Goal: Information Seeking & Learning: Learn about a topic

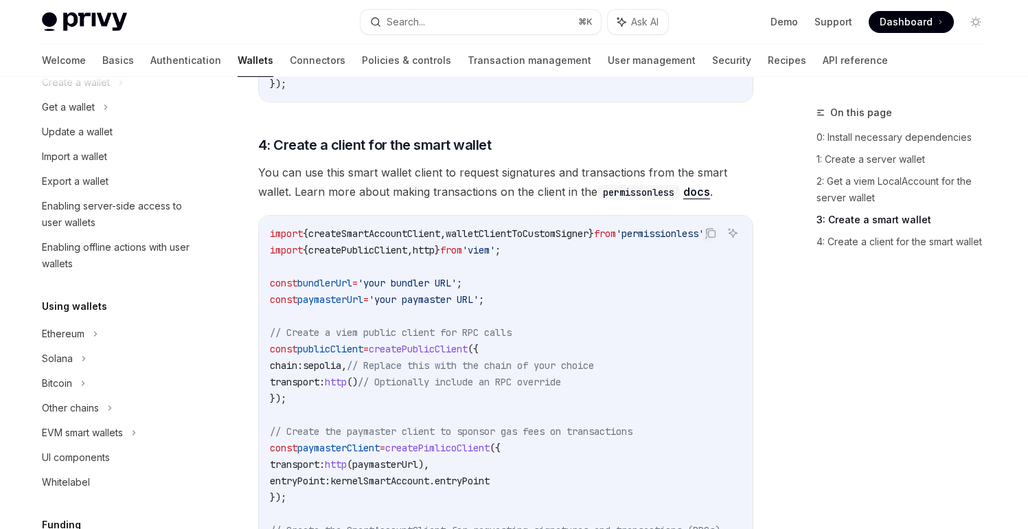
scroll to position [1485, 0]
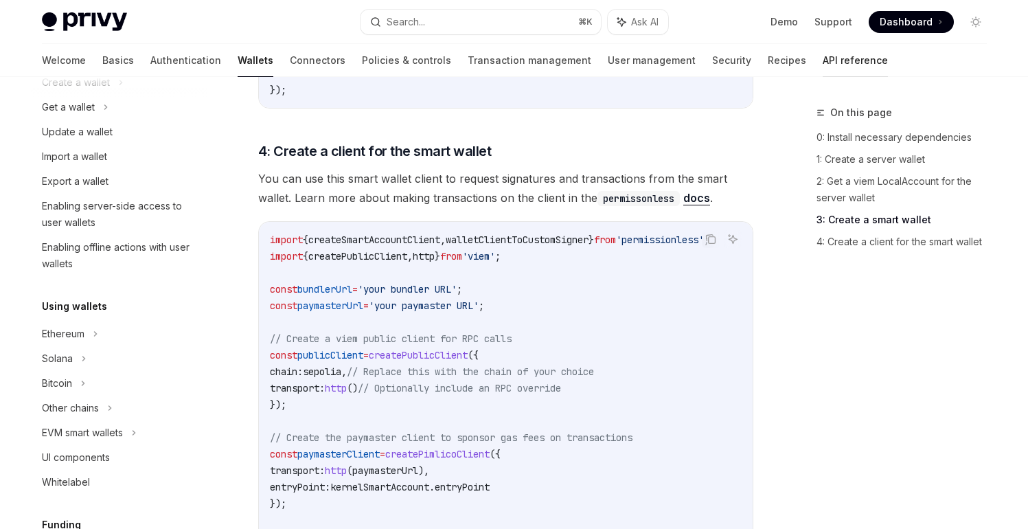
click at [822, 73] on link "API reference" at bounding box center [854, 60] width 65 height 33
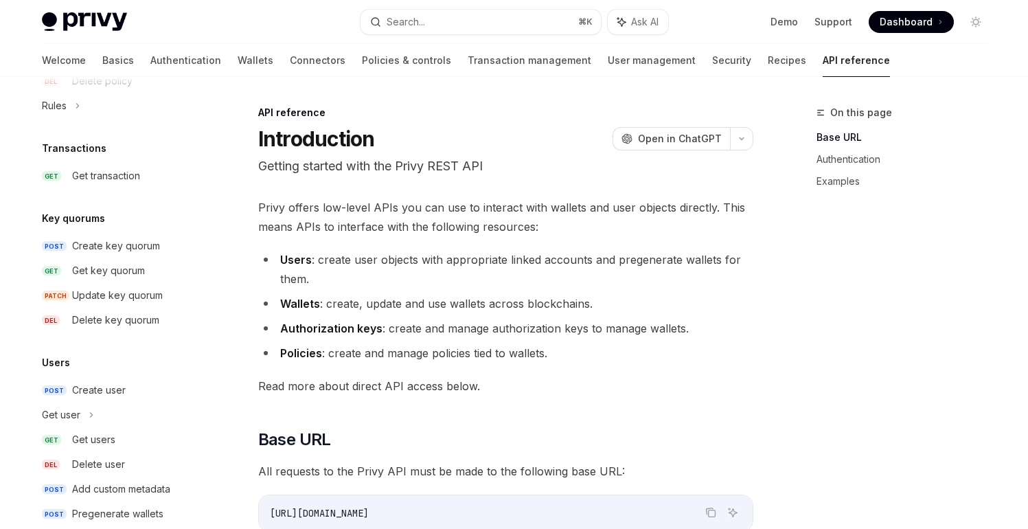
scroll to position [890, 0]
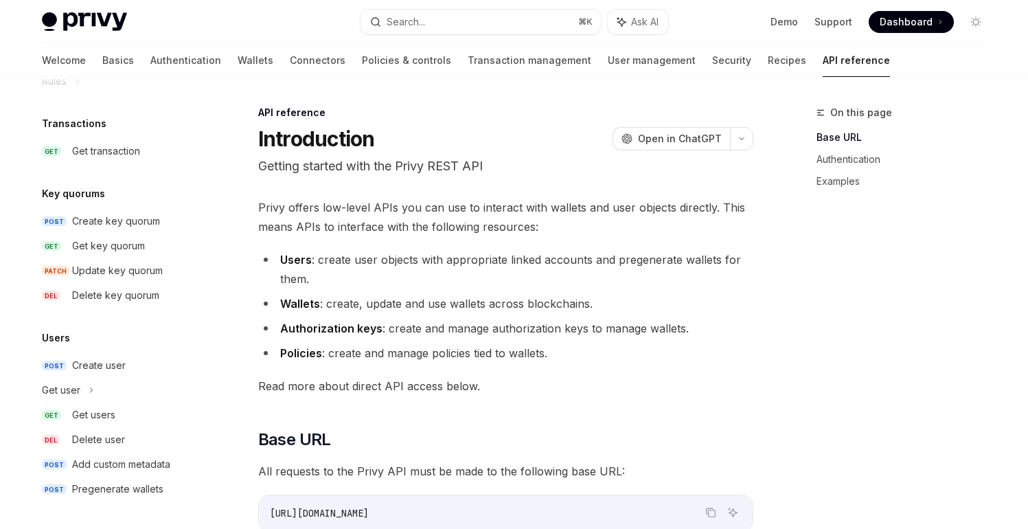
click at [156, 65] on div "Welcome Basics Authentication Wallets Connectors Policies & controls Transactio…" at bounding box center [466, 60] width 848 height 33
click at [150, 64] on link "Authentication" at bounding box center [185, 60] width 71 height 33
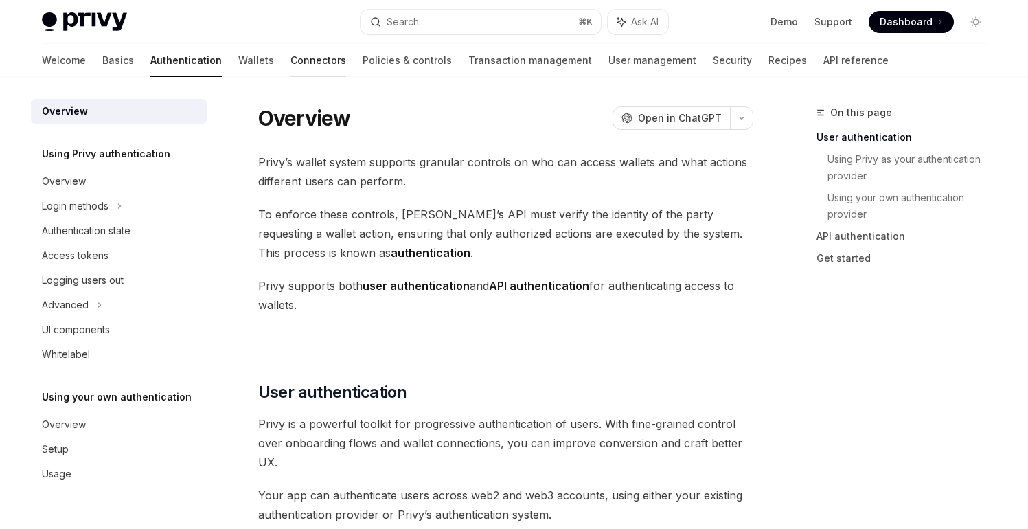
click at [290, 62] on link "Connectors" at bounding box center [318, 60] width 56 height 33
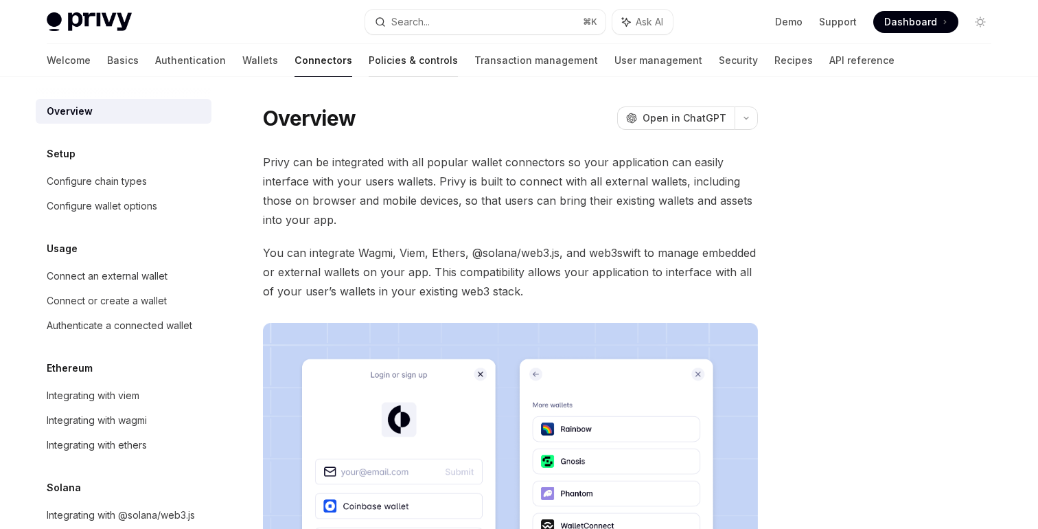
click at [369, 64] on link "Policies & controls" at bounding box center [413, 60] width 89 height 33
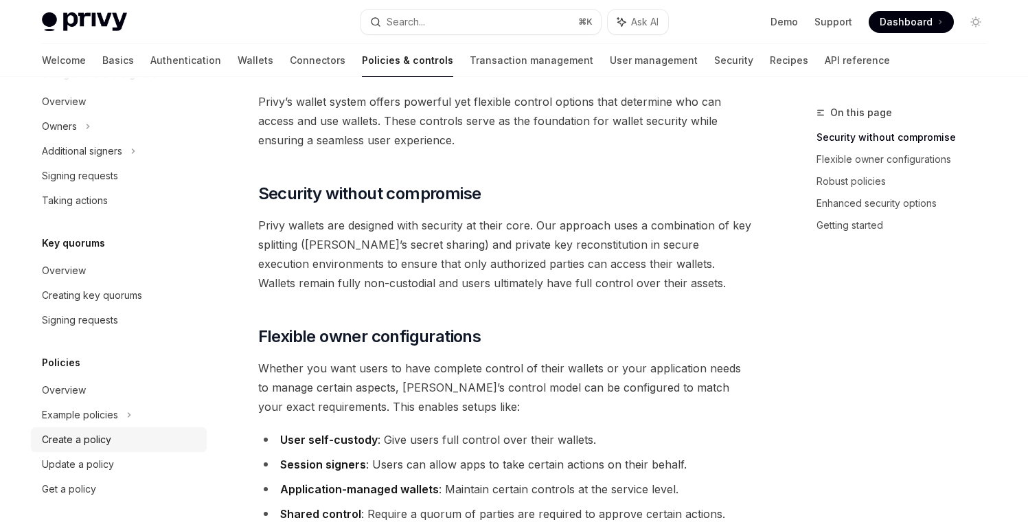
scroll to position [62, 0]
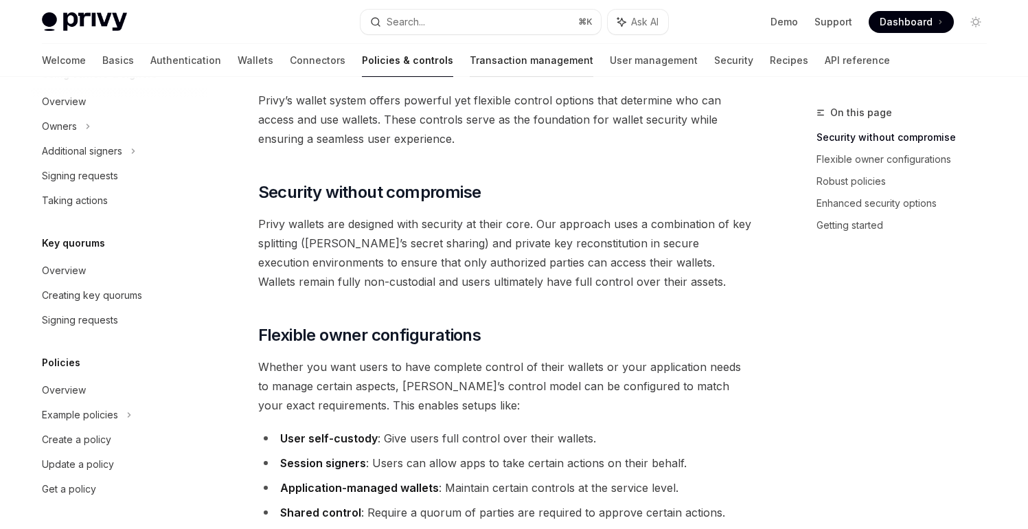
click at [470, 61] on link "Transaction management" at bounding box center [532, 60] width 124 height 33
type textarea "*"
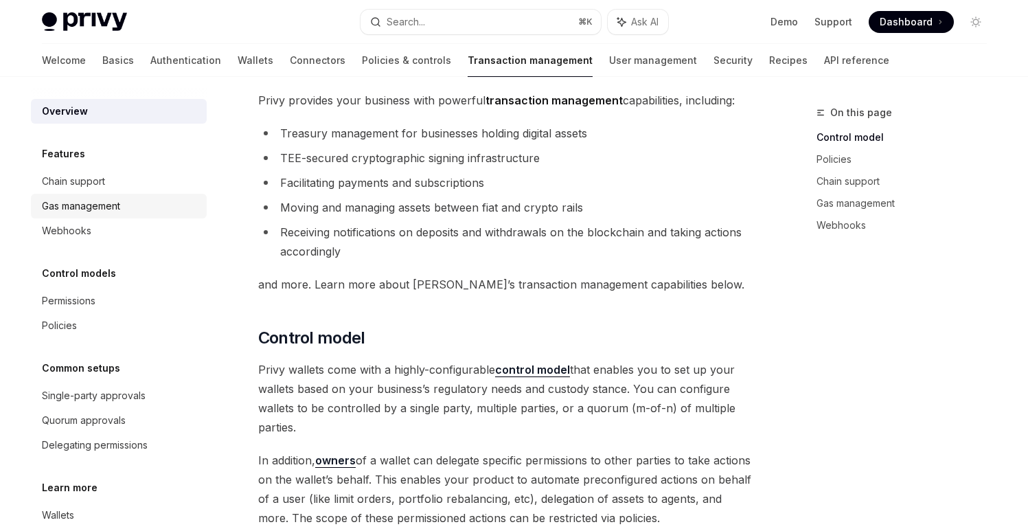
click at [130, 209] on div "Gas management" at bounding box center [120, 206] width 157 height 16
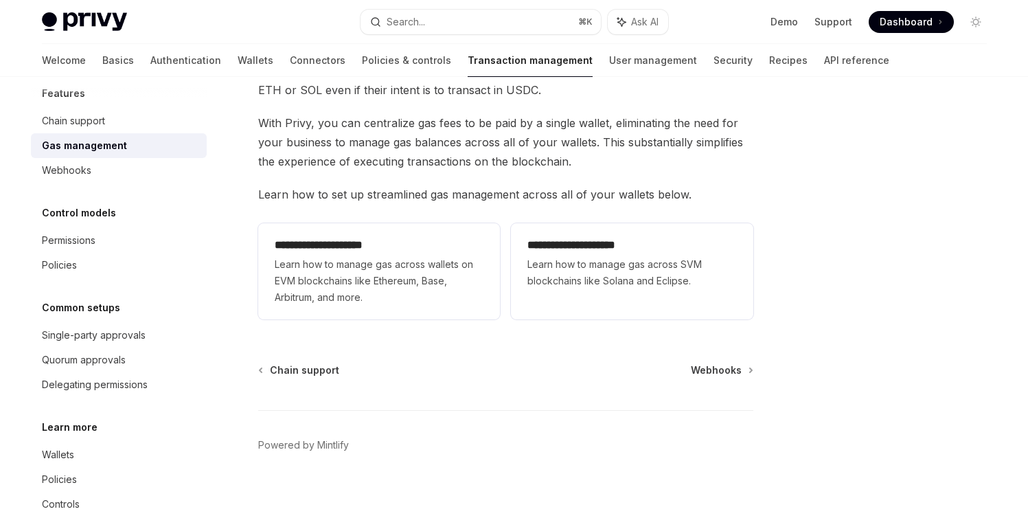
scroll to position [76, 0]
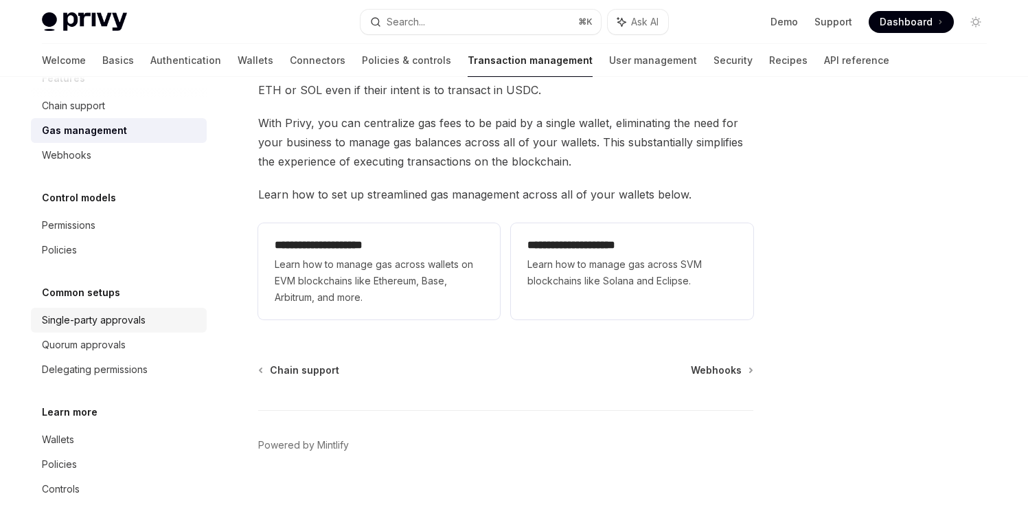
click at [124, 323] on div "Single-party approvals" at bounding box center [94, 320] width 104 height 16
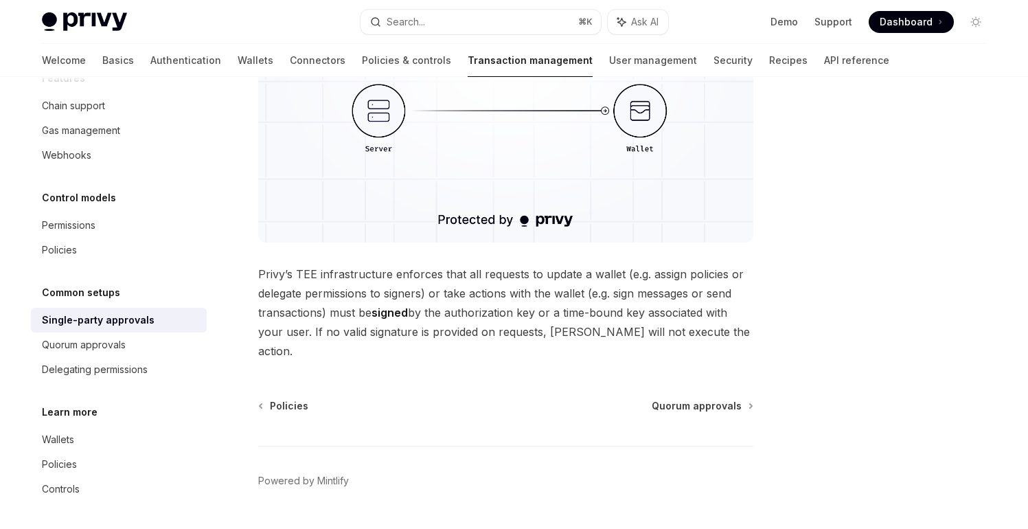
scroll to position [366, 0]
click at [174, 344] on div "Quorum approvals" at bounding box center [120, 344] width 157 height 16
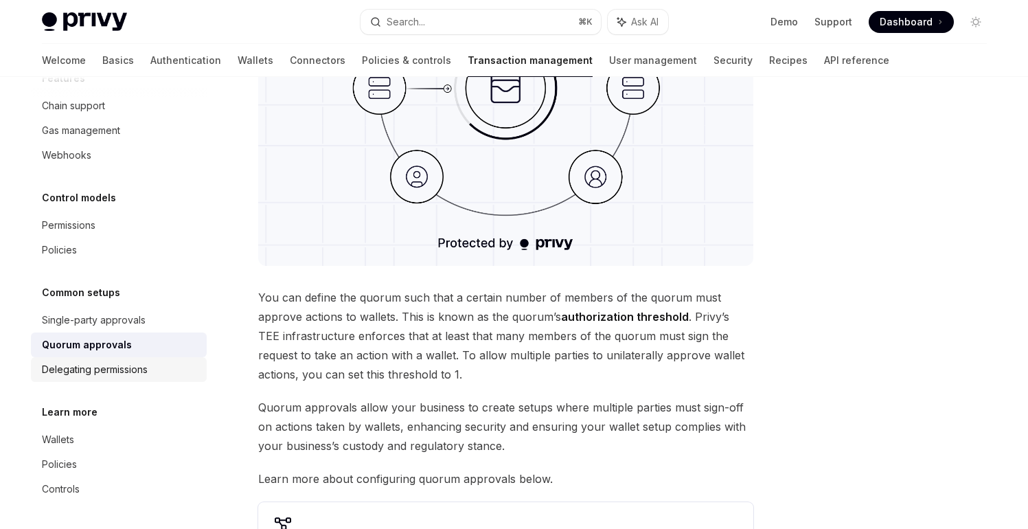
scroll to position [341, 0]
click at [113, 365] on div "Delegating permissions" at bounding box center [95, 369] width 106 height 16
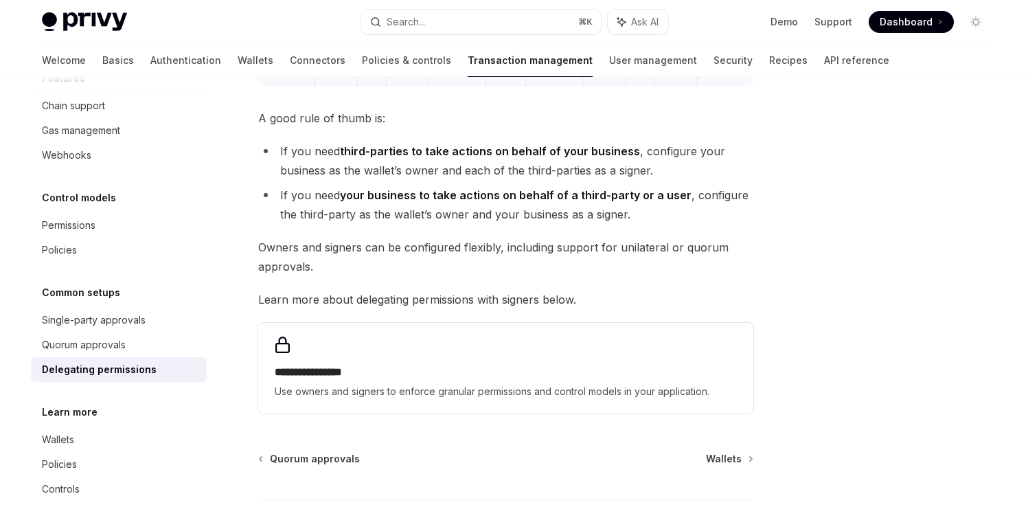
scroll to position [544, 0]
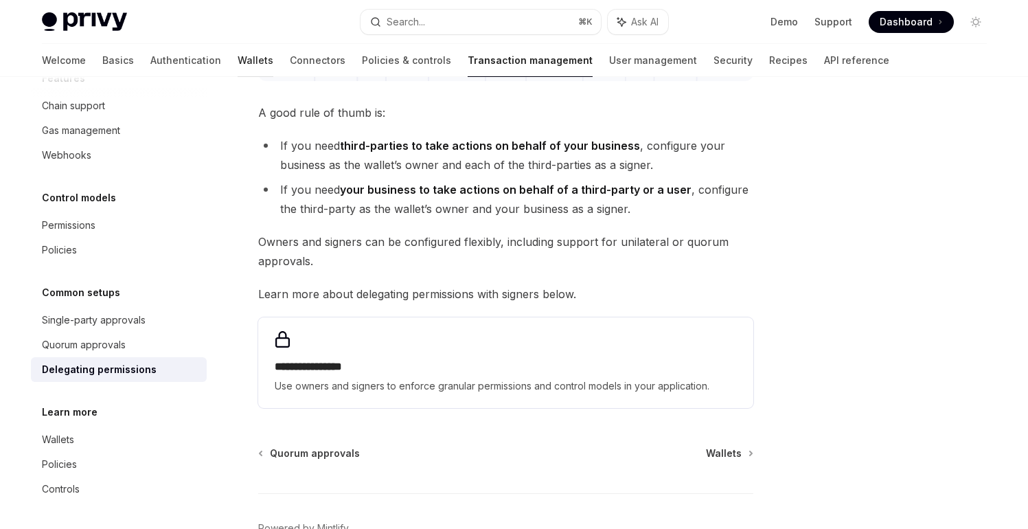
click at [238, 65] on link "Wallets" at bounding box center [256, 60] width 36 height 33
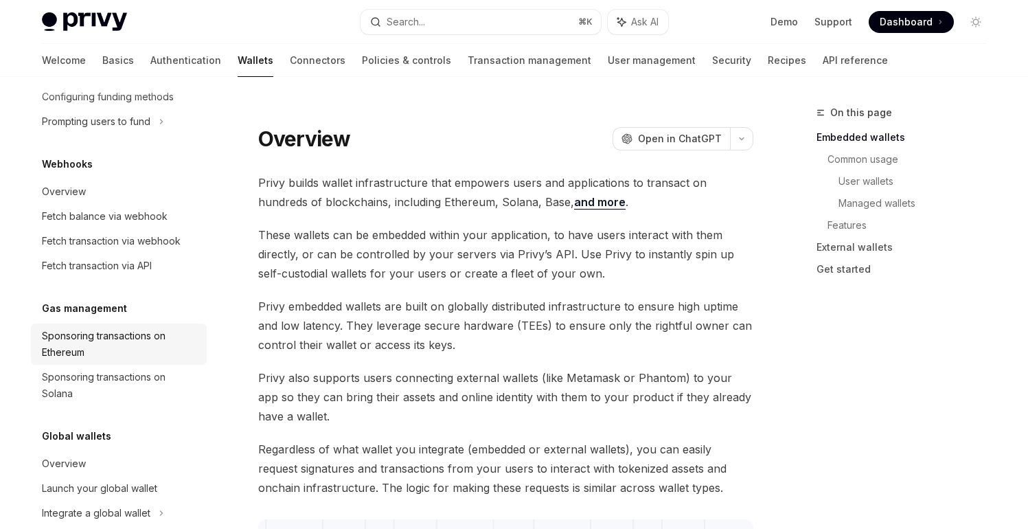
scroll to position [659, 0]
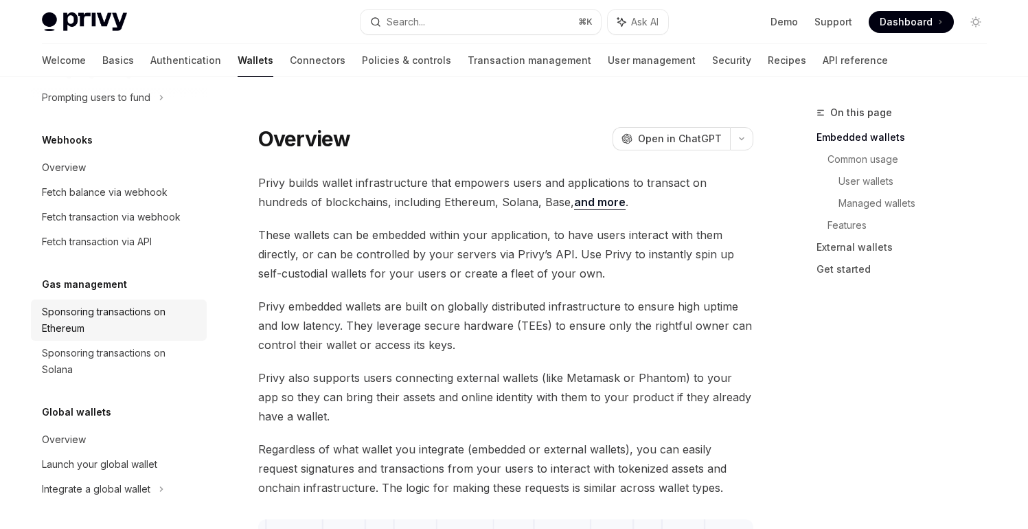
click at [128, 327] on div "Sponsoring transactions on Ethereum" at bounding box center [120, 319] width 157 height 33
type textarea "*"
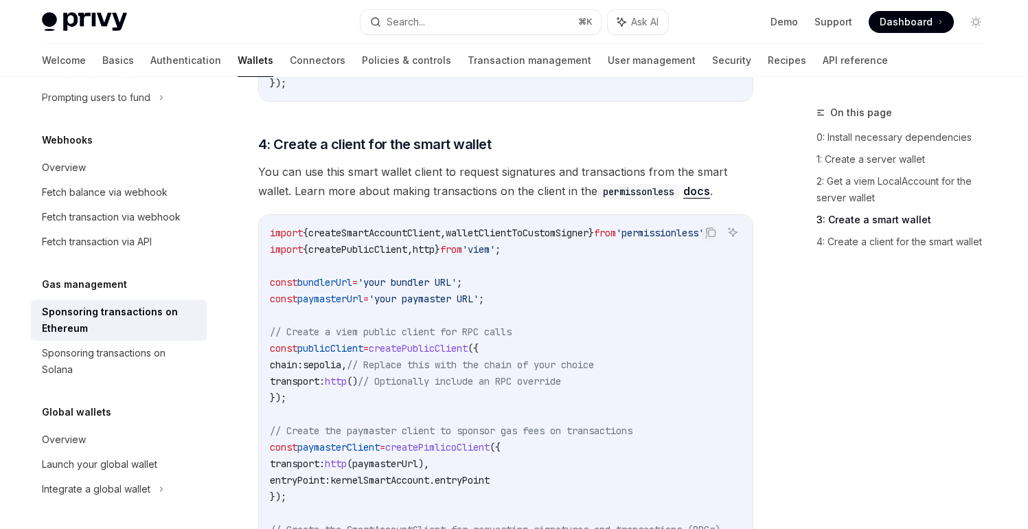
scroll to position [1491, 0]
